Goal: Task Accomplishment & Management: Use online tool/utility

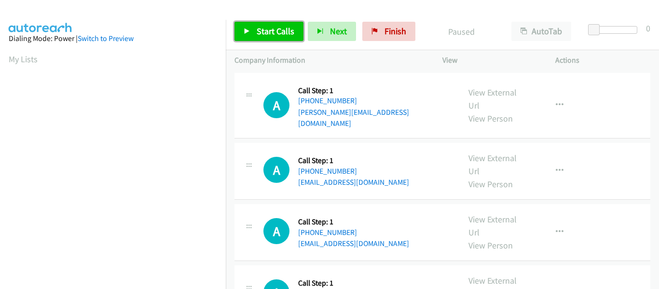
click at [244, 25] on link "Start Calls" at bounding box center [269, 31] width 69 height 19
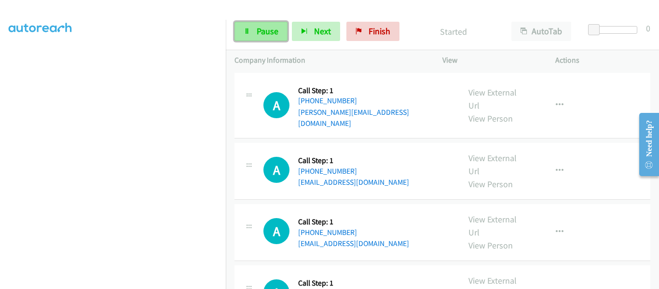
click at [258, 31] on span "Pause" at bounding box center [268, 31] width 22 height 11
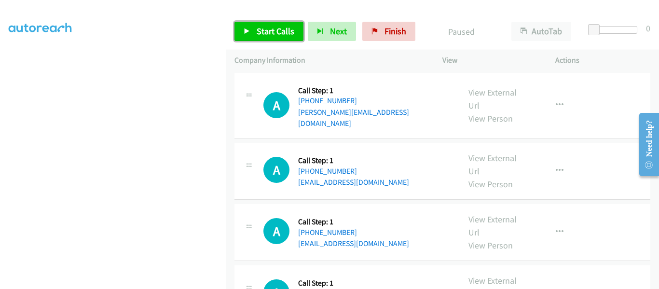
click at [247, 30] on icon at bounding box center [247, 31] width 7 height 7
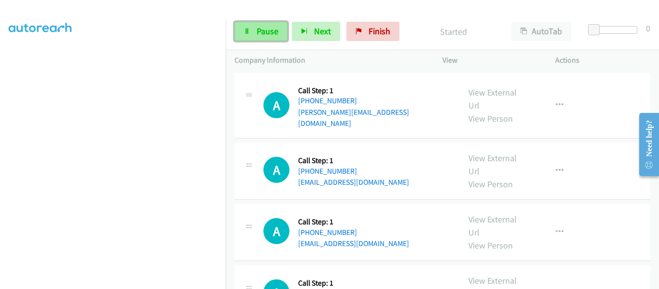
click at [249, 37] on link "Pause" at bounding box center [261, 31] width 53 height 19
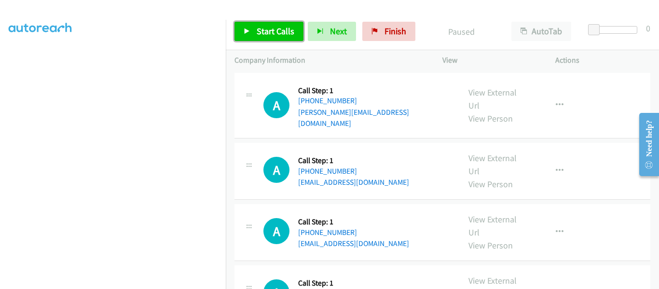
click at [243, 29] on link "Start Calls" at bounding box center [269, 31] width 69 height 19
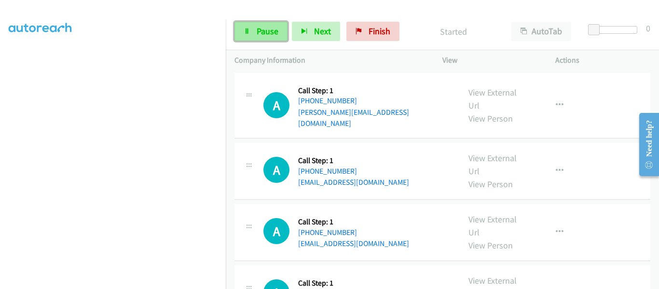
click at [249, 30] on icon at bounding box center [247, 31] width 7 height 7
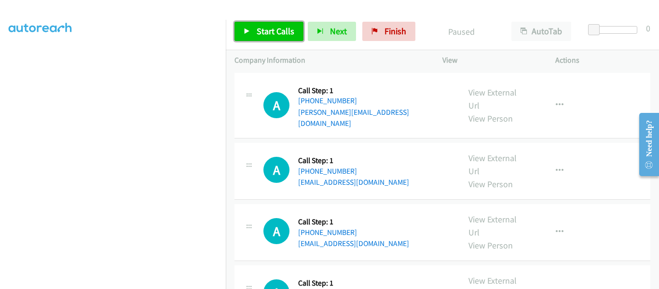
click at [249, 30] on icon at bounding box center [247, 31] width 7 height 7
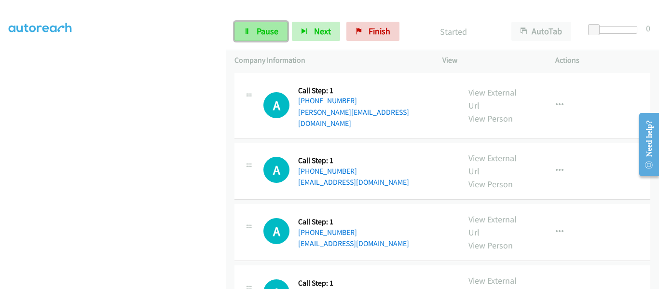
click at [243, 34] on link "Pause" at bounding box center [261, 31] width 53 height 19
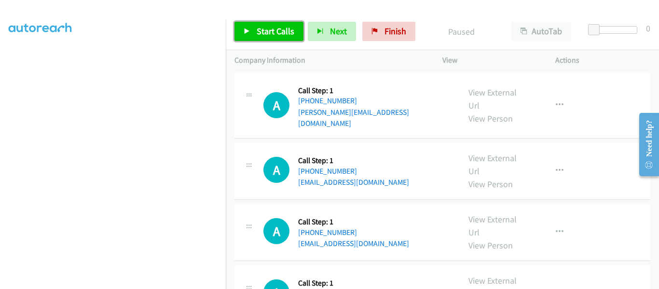
click at [251, 33] on link "Start Calls" at bounding box center [269, 31] width 69 height 19
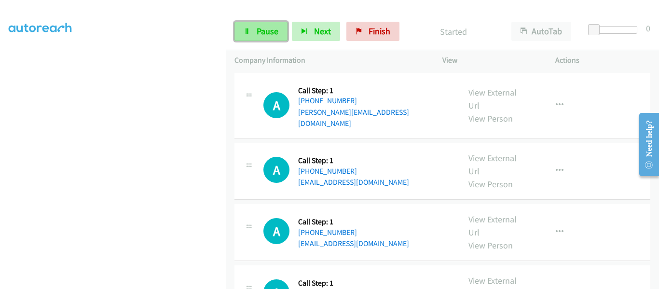
click at [248, 32] on icon at bounding box center [247, 31] width 7 height 7
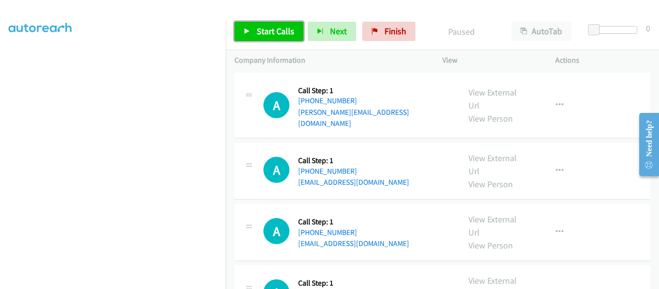
click at [248, 32] on icon at bounding box center [247, 31] width 7 height 7
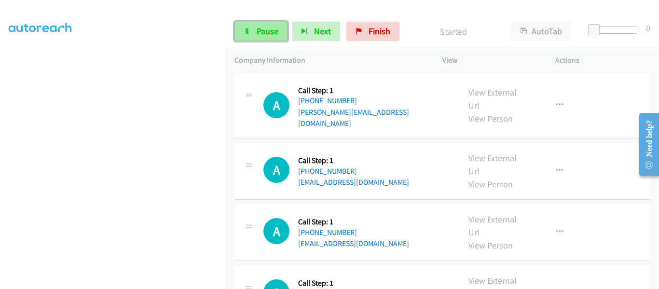
click at [247, 32] on icon at bounding box center [247, 31] width 7 height 7
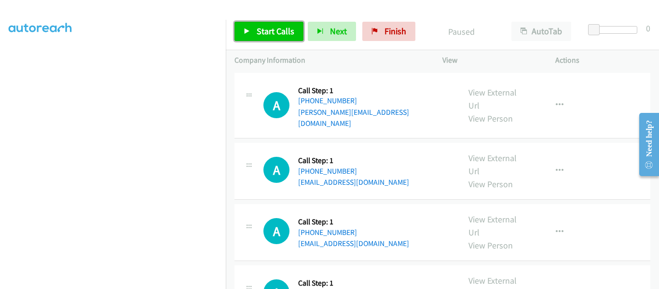
click at [247, 32] on icon at bounding box center [247, 31] width 7 height 7
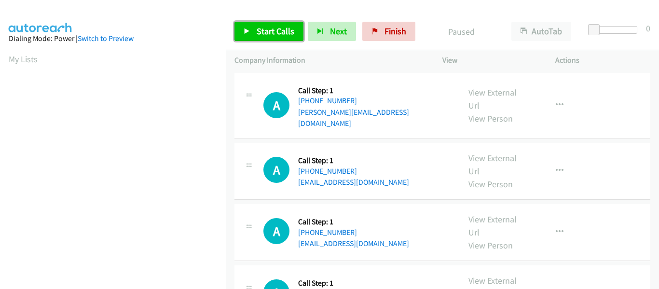
click at [246, 35] on link "Start Calls" at bounding box center [269, 31] width 69 height 19
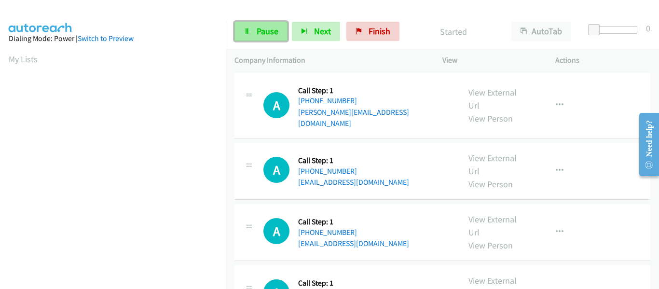
click at [248, 34] on icon at bounding box center [247, 31] width 7 height 7
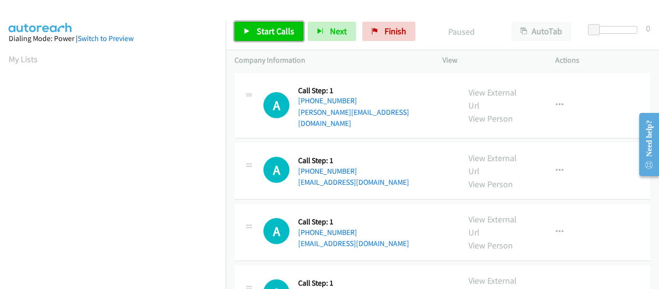
click at [248, 34] on icon at bounding box center [247, 31] width 7 height 7
click at [245, 30] on icon at bounding box center [247, 31] width 7 height 7
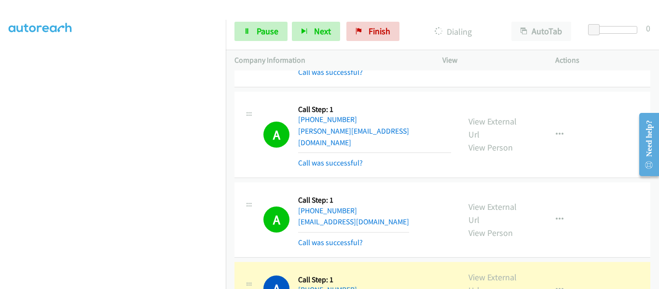
scroll to position [434, 0]
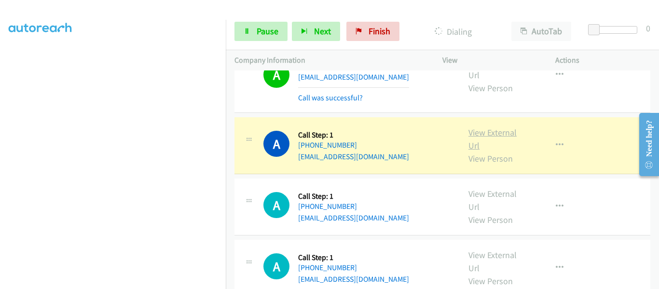
click at [489, 127] on link "View External Url" at bounding box center [493, 139] width 48 height 24
click at [250, 35] on link "Pause" at bounding box center [261, 31] width 53 height 19
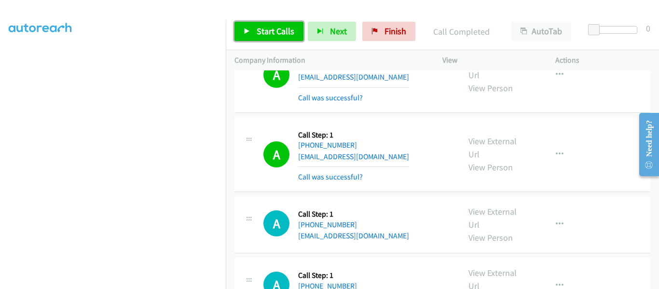
click at [244, 36] on link "Start Calls" at bounding box center [269, 31] width 69 height 19
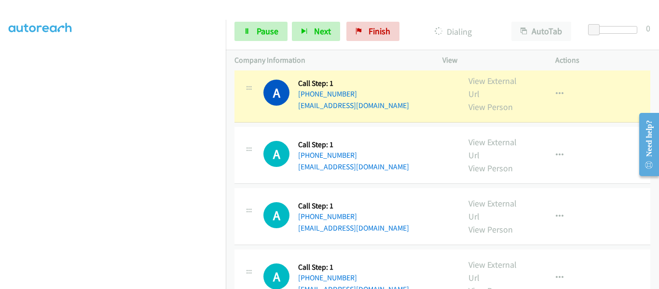
scroll to position [676, 0]
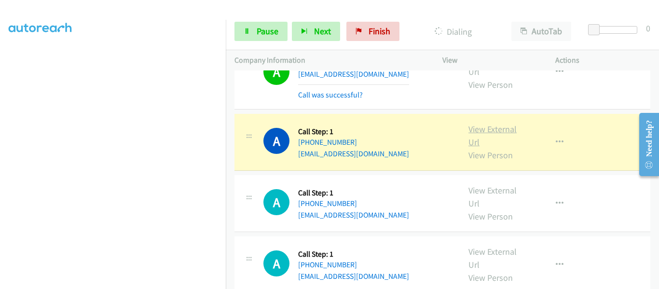
click at [479, 124] on link "View External Url" at bounding box center [493, 136] width 48 height 24
click at [271, 35] on span "Pause" at bounding box center [268, 31] width 22 height 11
